Goal: Task Accomplishment & Management: Use online tool/utility

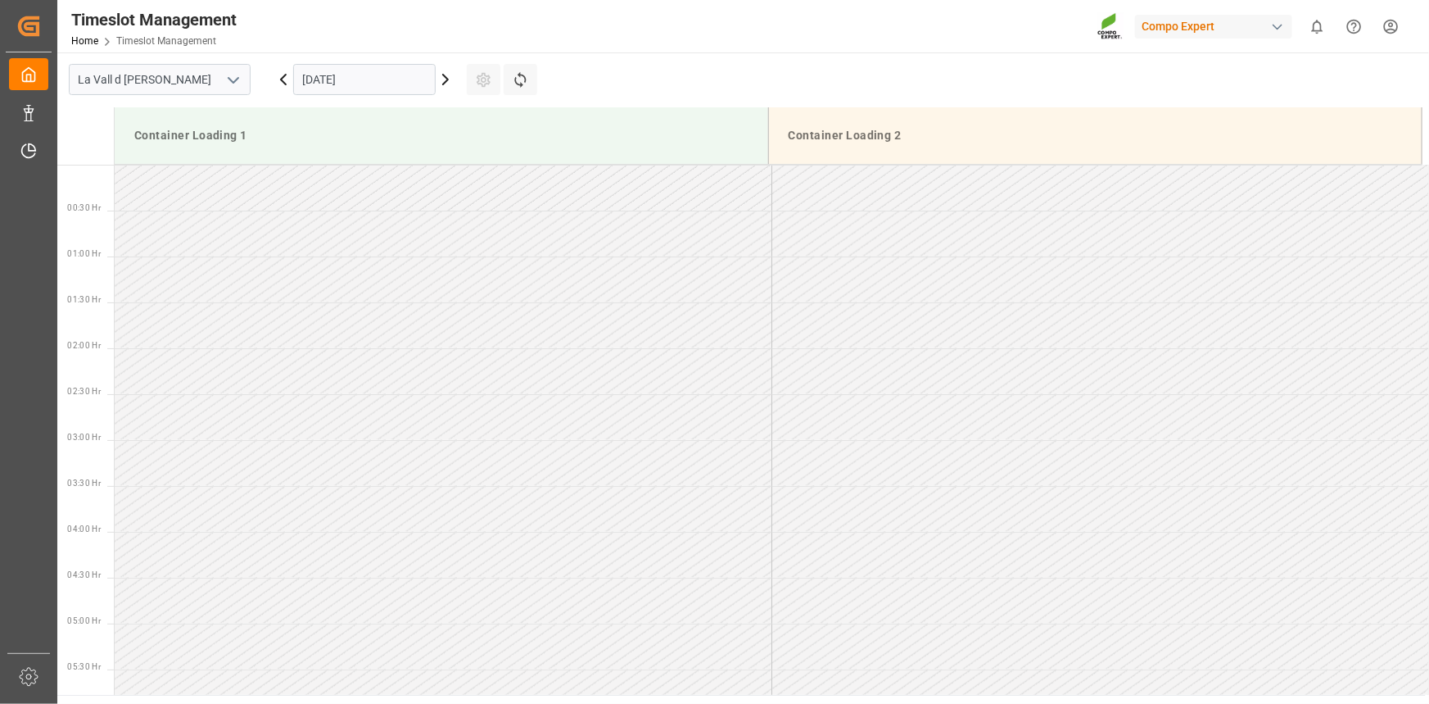
scroll to position [998, 0]
